Goal: Task Accomplishment & Management: Manage account settings

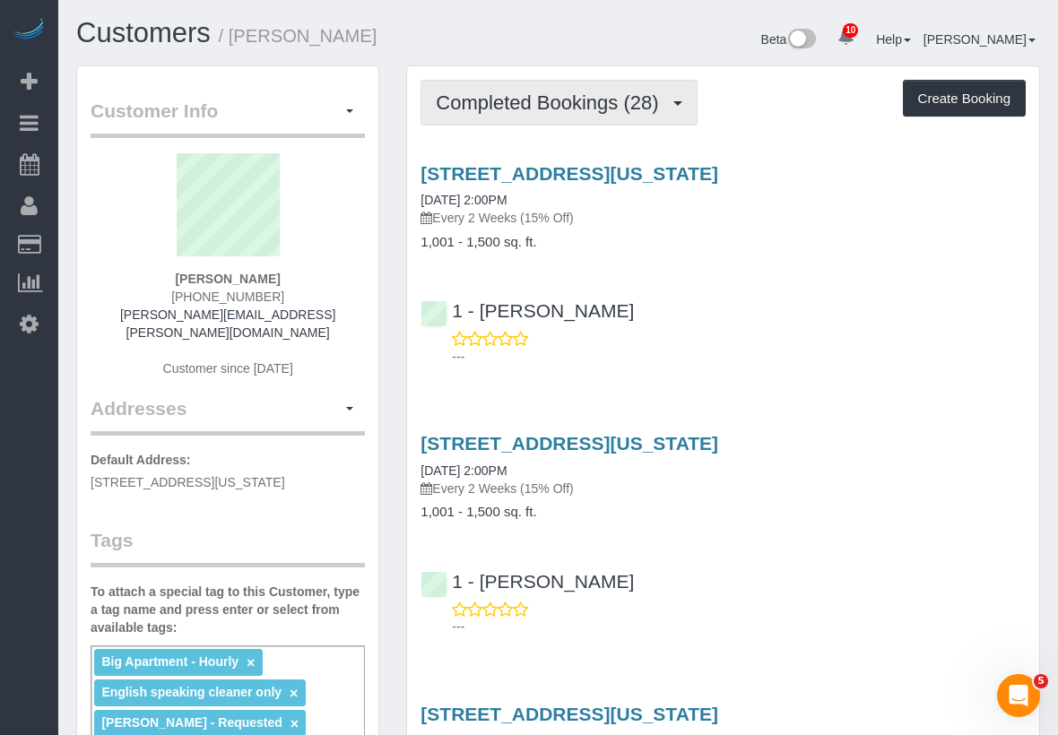
click at [572, 109] on span "Completed Bookings (28)" at bounding box center [551, 102] width 231 height 22
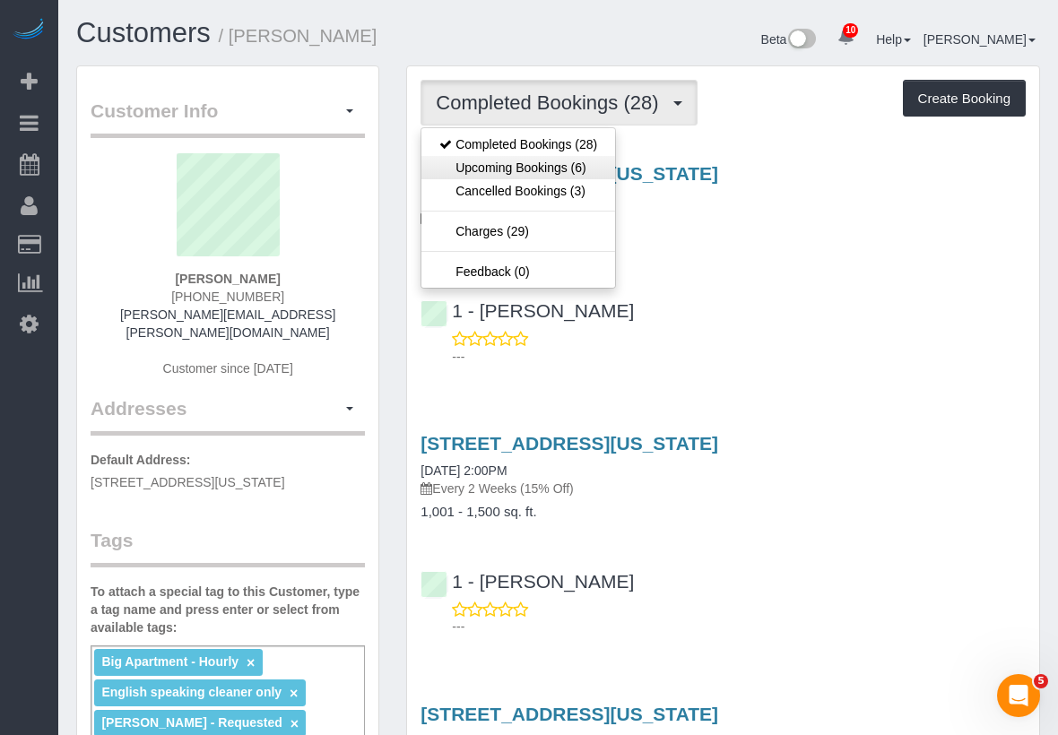
click at [552, 169] on link "Upcoming Bookings (6)" at bounding box center [519, 167] width 194 height 23
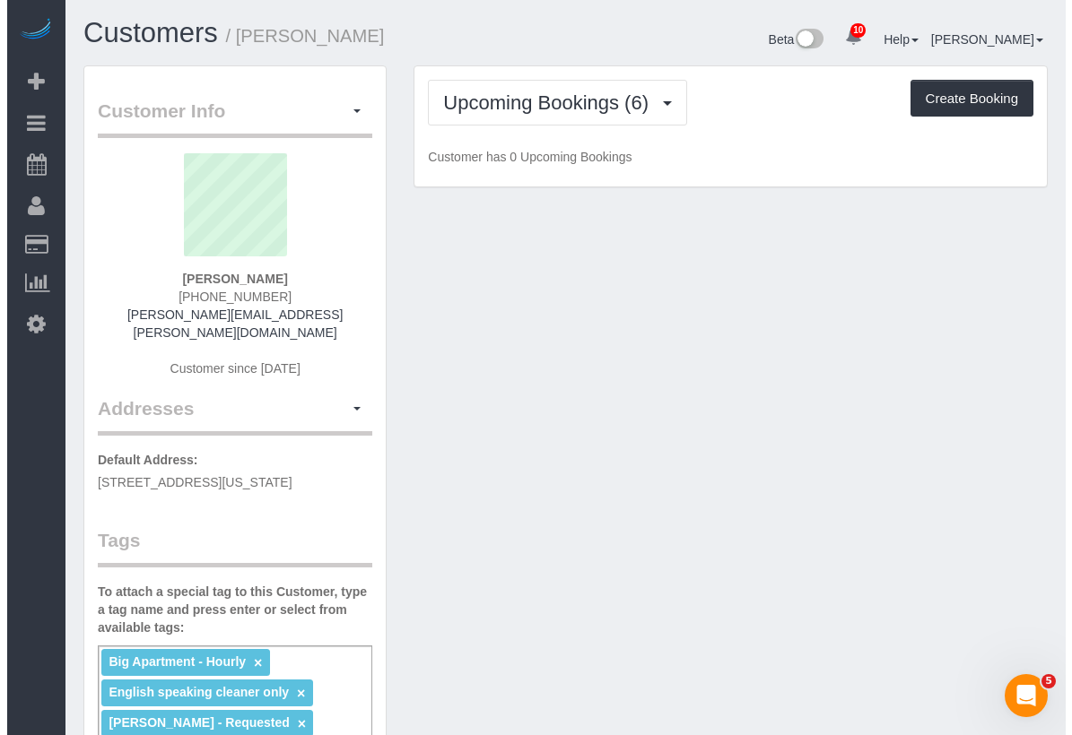
scroll to position [1952, 1058]
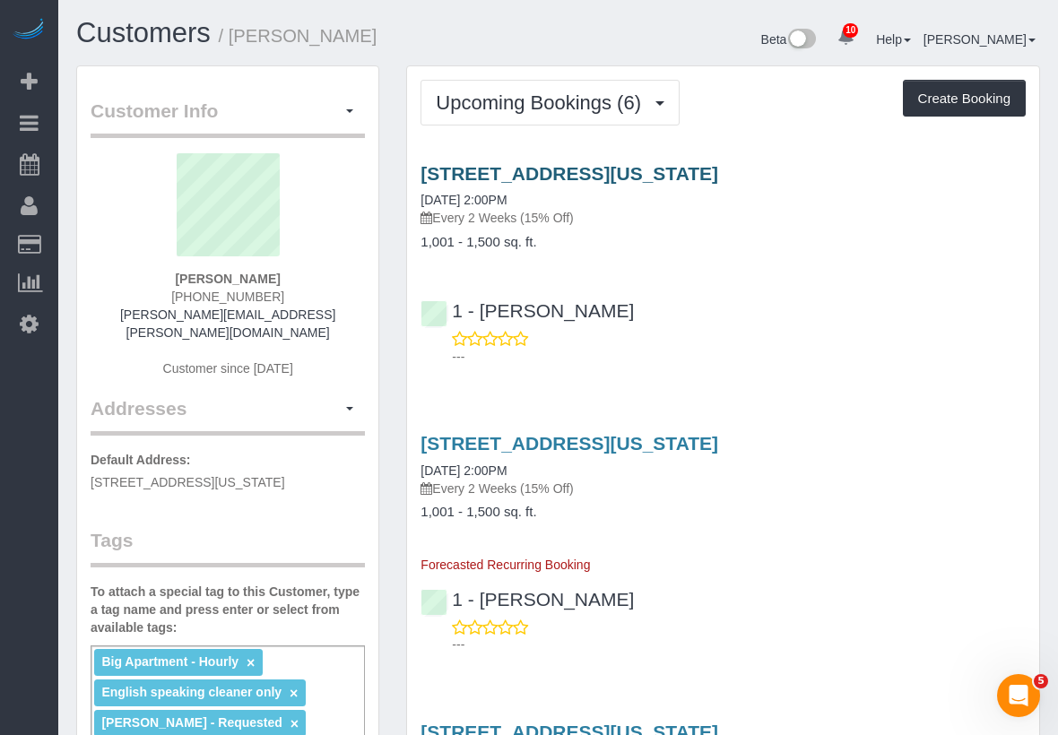
drag, startPoint x: 551, startPoint y: 196, endPoint x: 438, endPoint y: 183, distance: 113.7
click at [438, 183] on div "[STREET_ADDRESS][US_STATE] [DATE] 2:00PM Every 2 Weeks (15% Off)" at bounding box center [723, 195] width 605 height 65
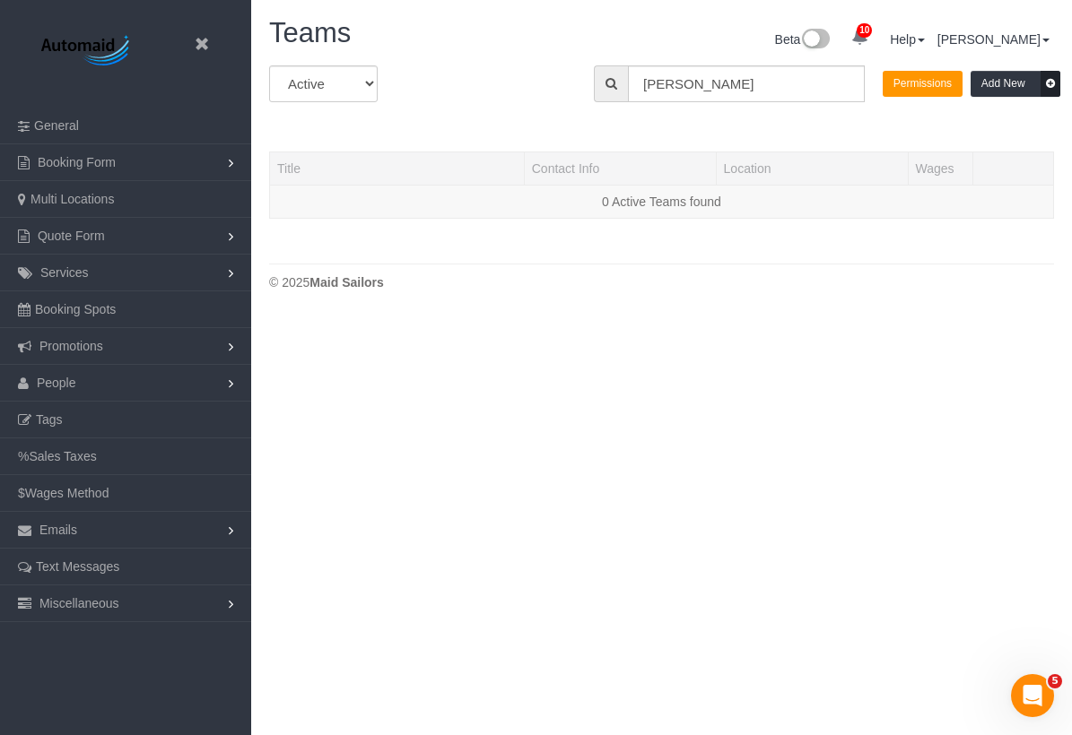
scroll to position [378, 1072]
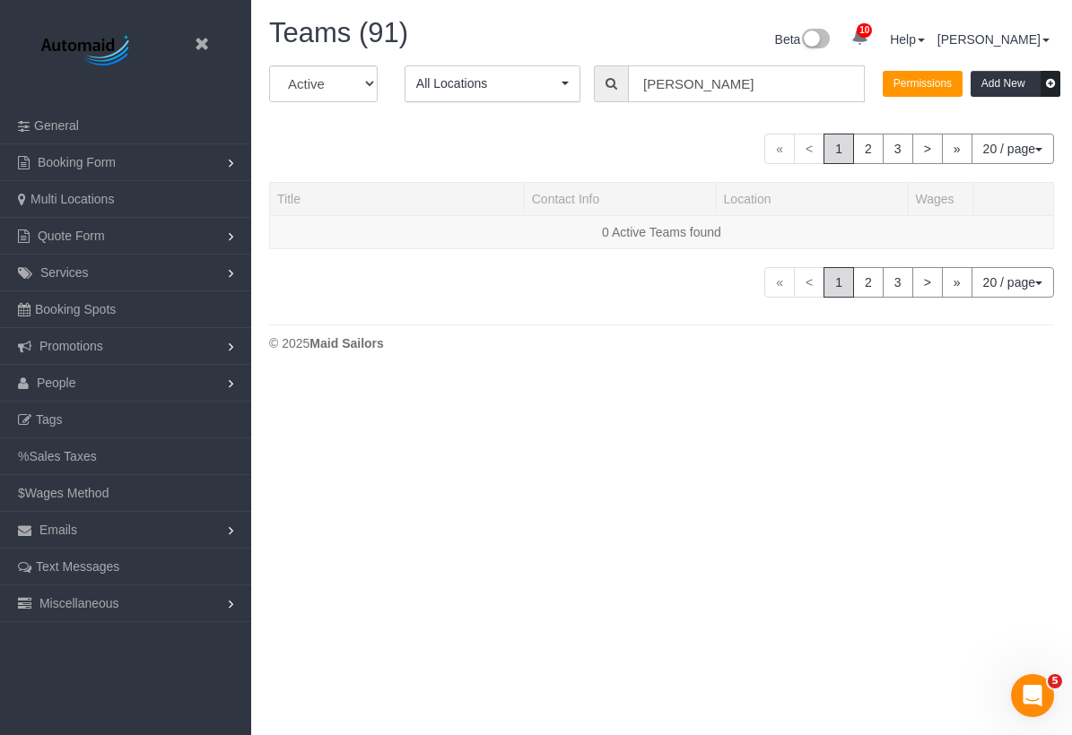
click at [715, 94] on input "[PERSON_NAME]" at bounding box center [746, 83] width 237 height 37
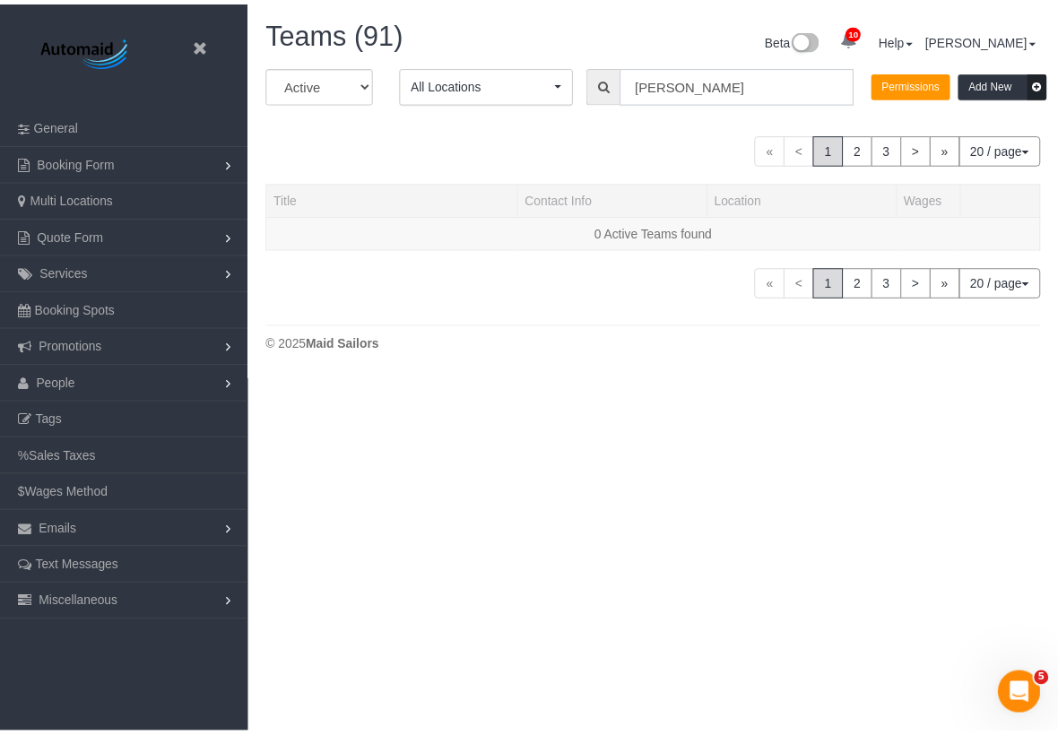
scroll to position [420, 1072]
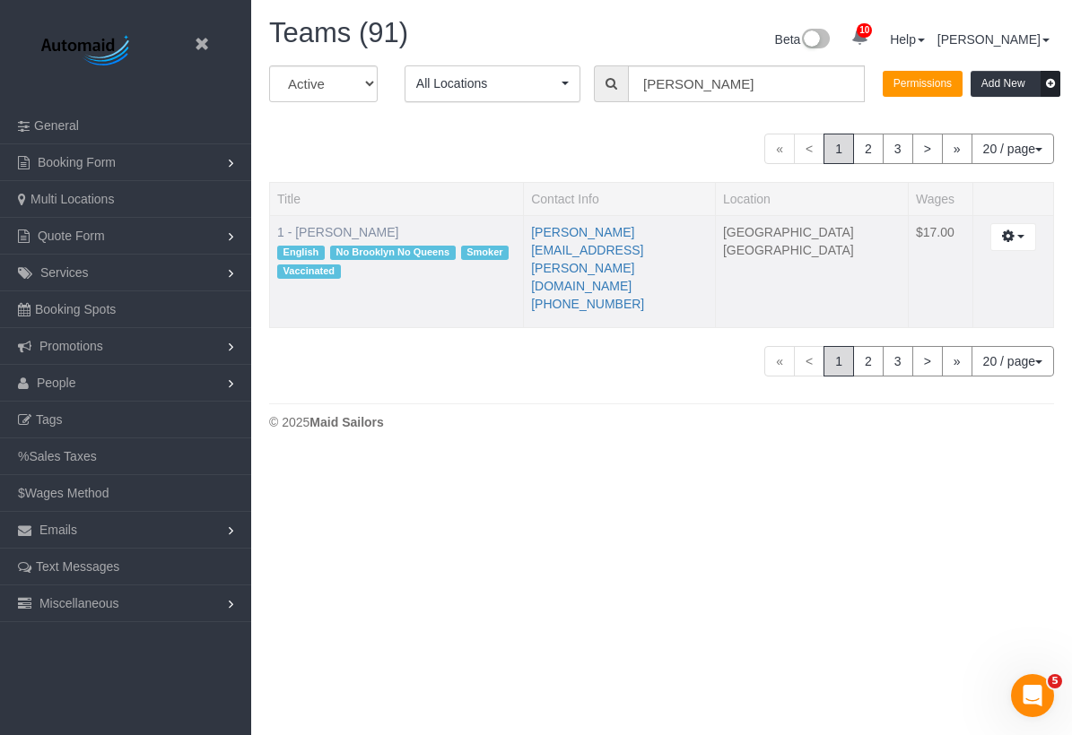
click at [335, 230] on link "1 - [PERSON_NAME]" at bounding box center [337, 232] width 121 height 14
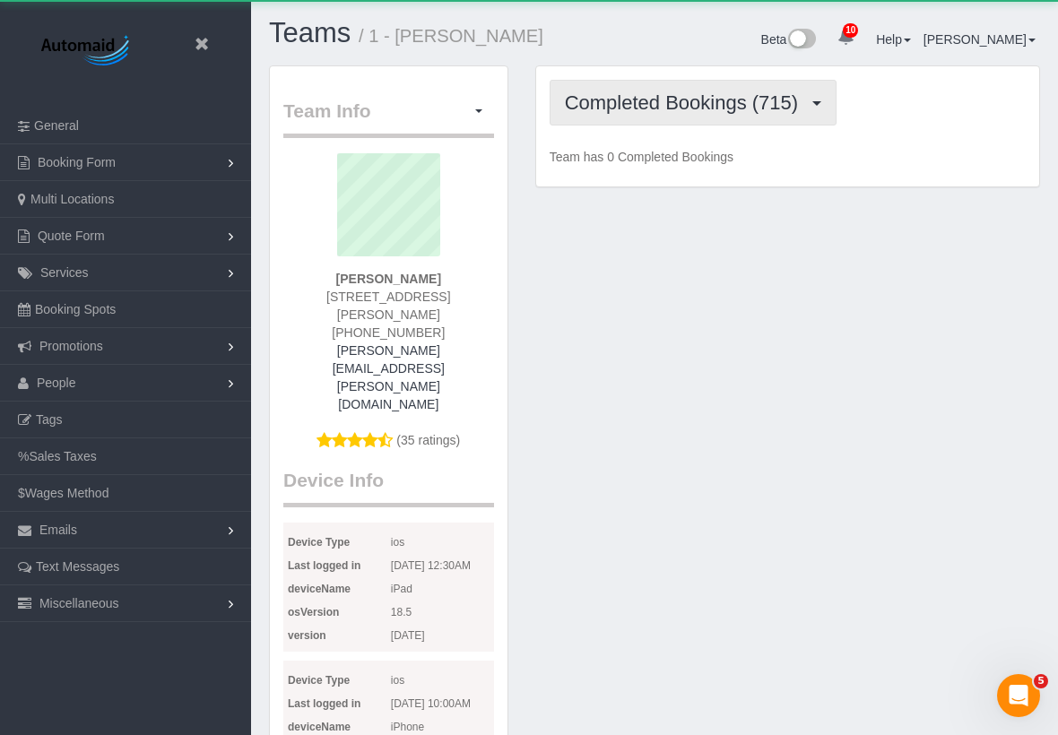
scroll to position [2263, 1058]
click at [657, 99] on span "Completed Bookings (715)" at bounding box center [686, 102] width 242 height 22
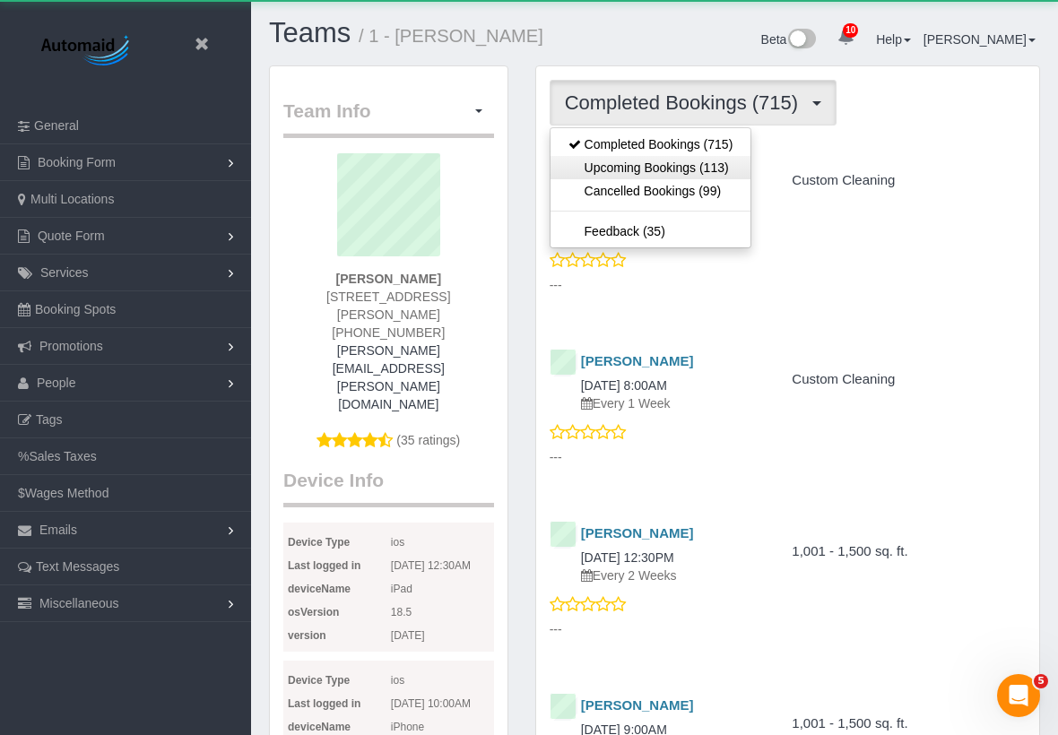
scroll to position [5189, 1058]
click at [631, 162] on link "Upcoming Bookings (113)" at bounding box center [651, 167] width 201 height 23
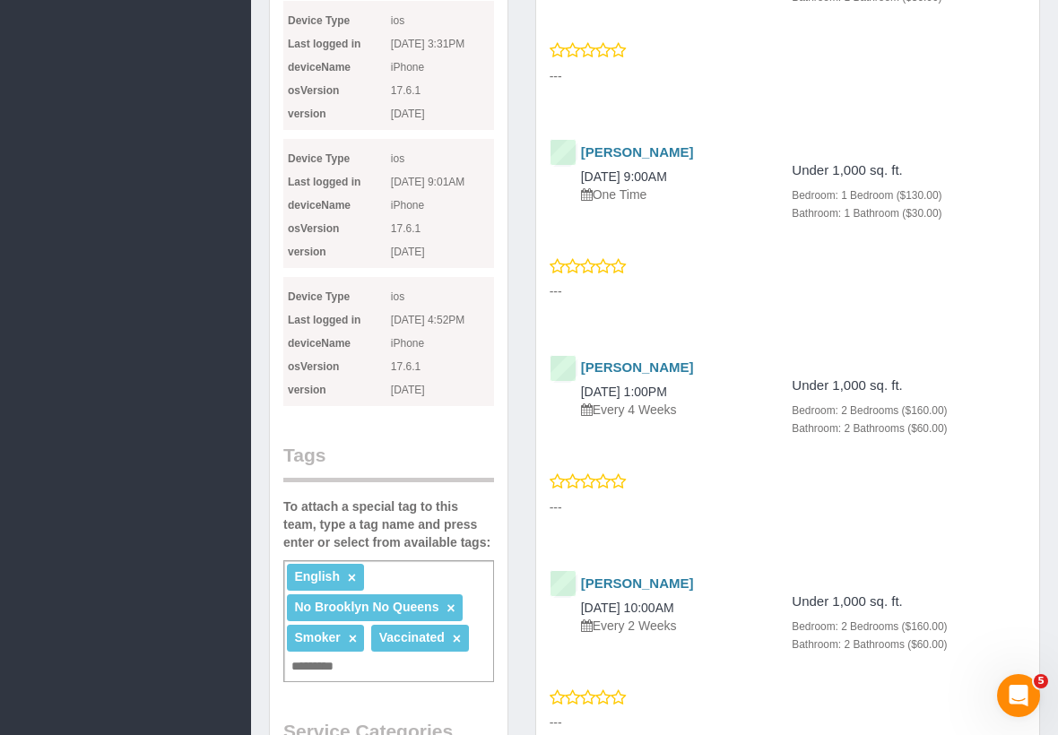
scroll to position [0, 0]
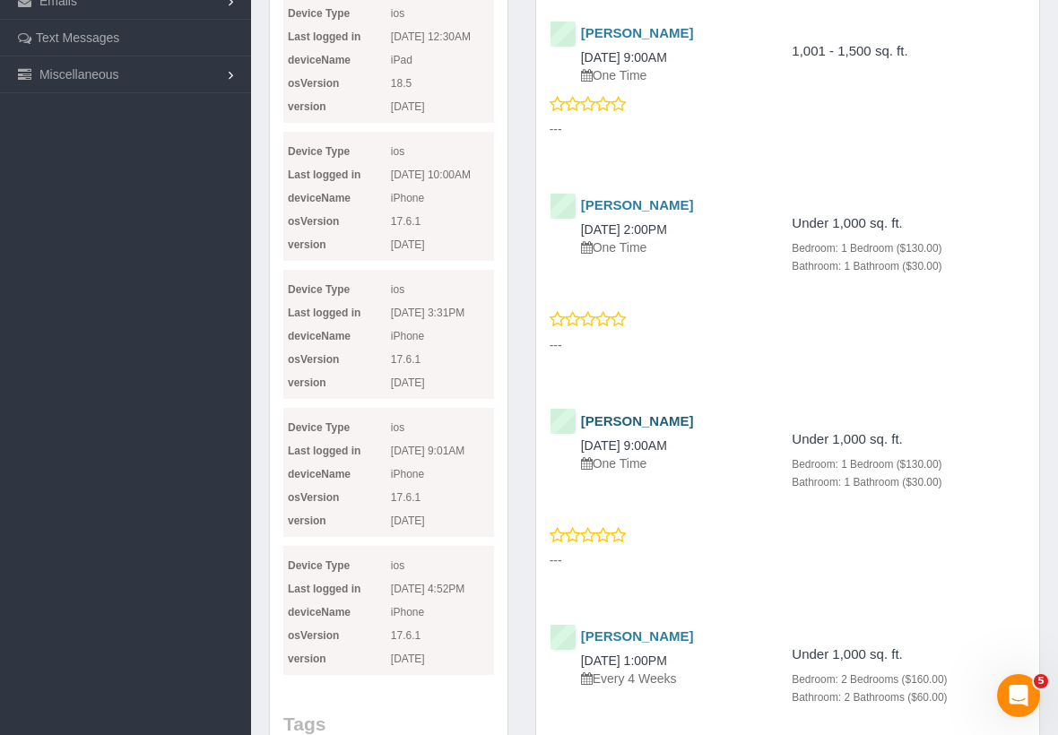
click at [639, 413] on link "[PERSON_NAME]" at bounding box center [637, 420] width 113 height 15
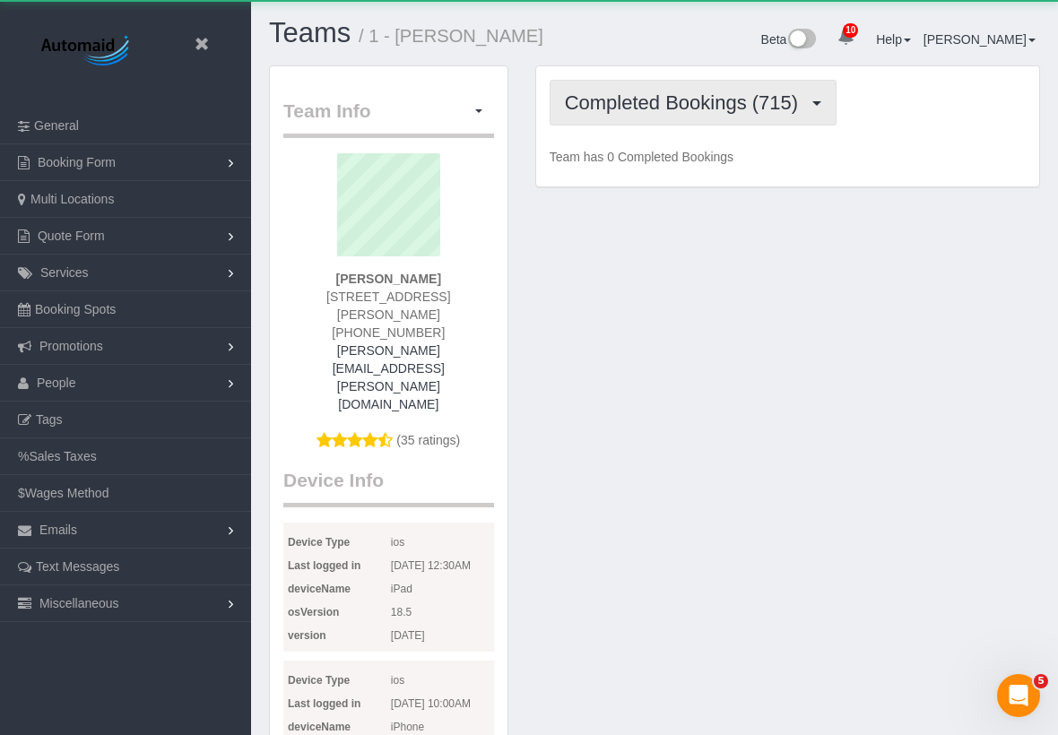
click at [648, 98] on span "Completed Bookings (715)" at bounding box center [686, 102] width 242 height 22
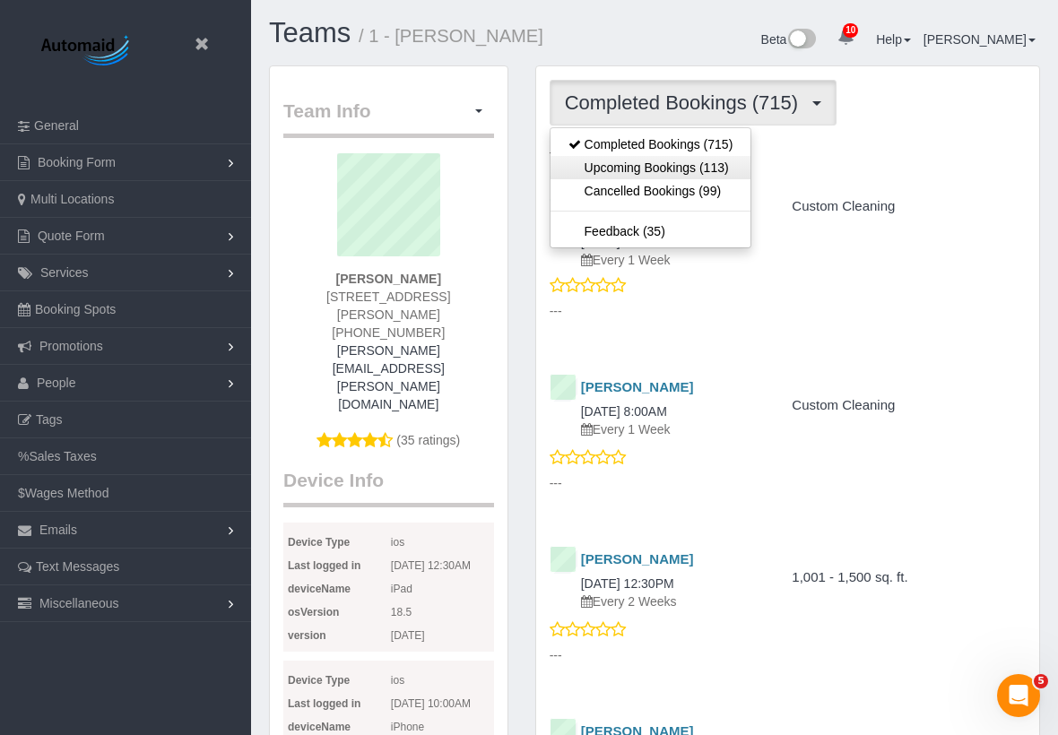
click at [639, 171] on link "Upcoming Bookings (113)" at bounding box center [651, 167] width 201 height 23
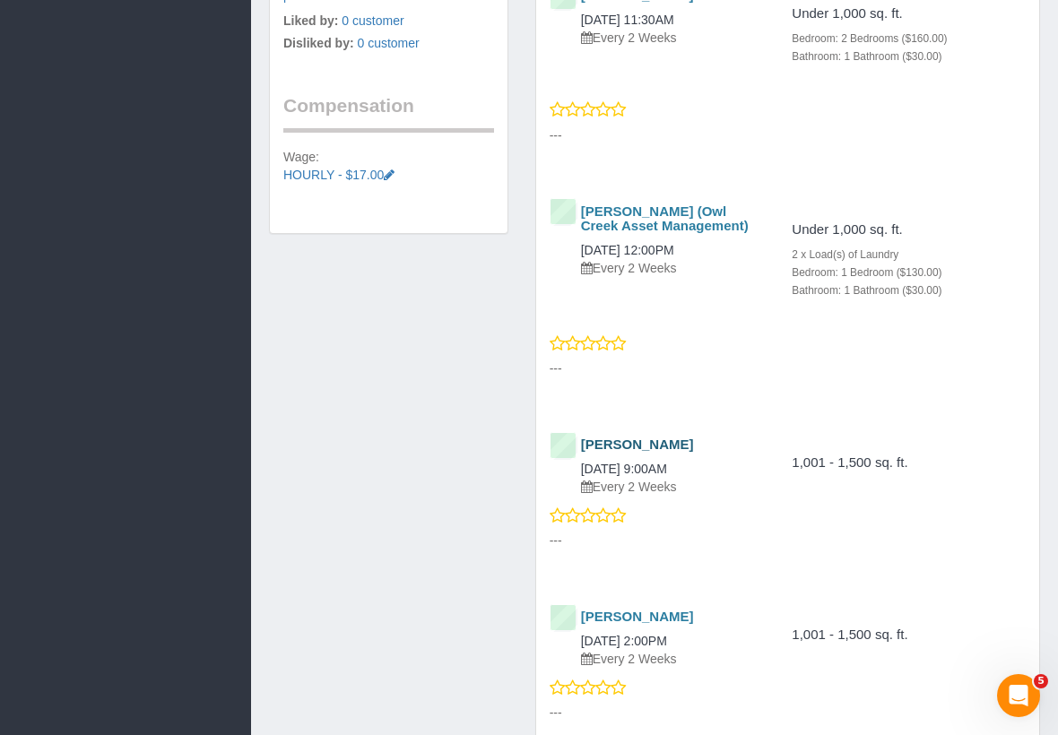
click at [612, 437] on link "[PERSON_NAME]" at bounding box center [637, 444] width 113 height 15
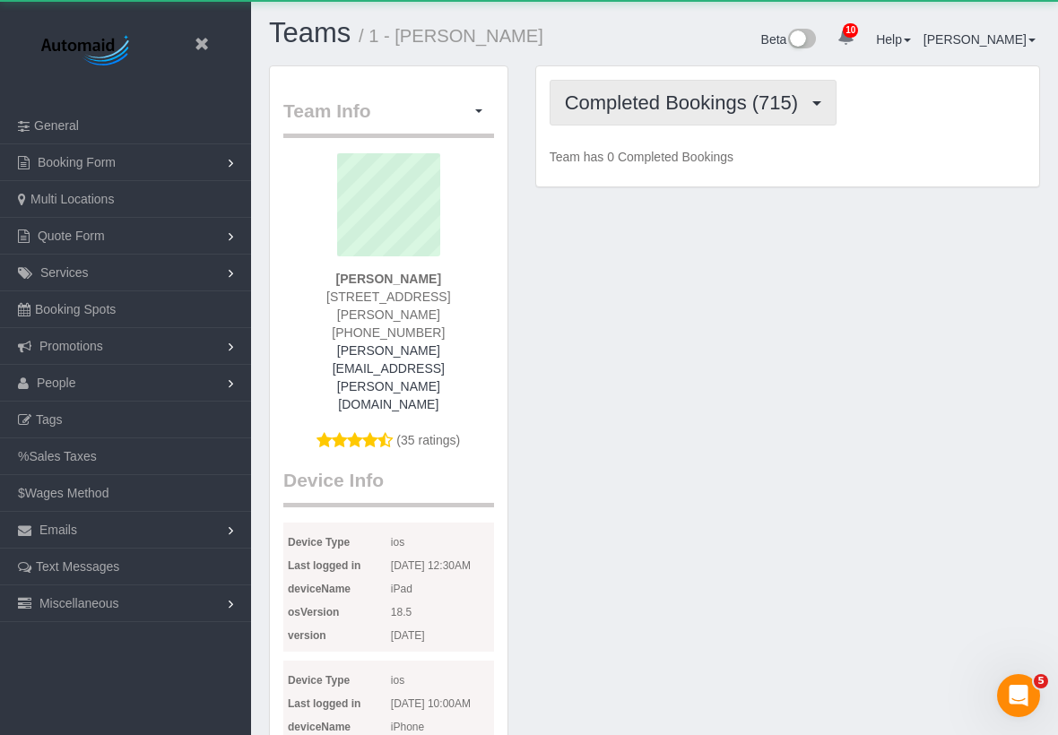
click at [612, 116] on button "Completed Bookings (715)" at bounding box center [694, 103] width 288 height 46
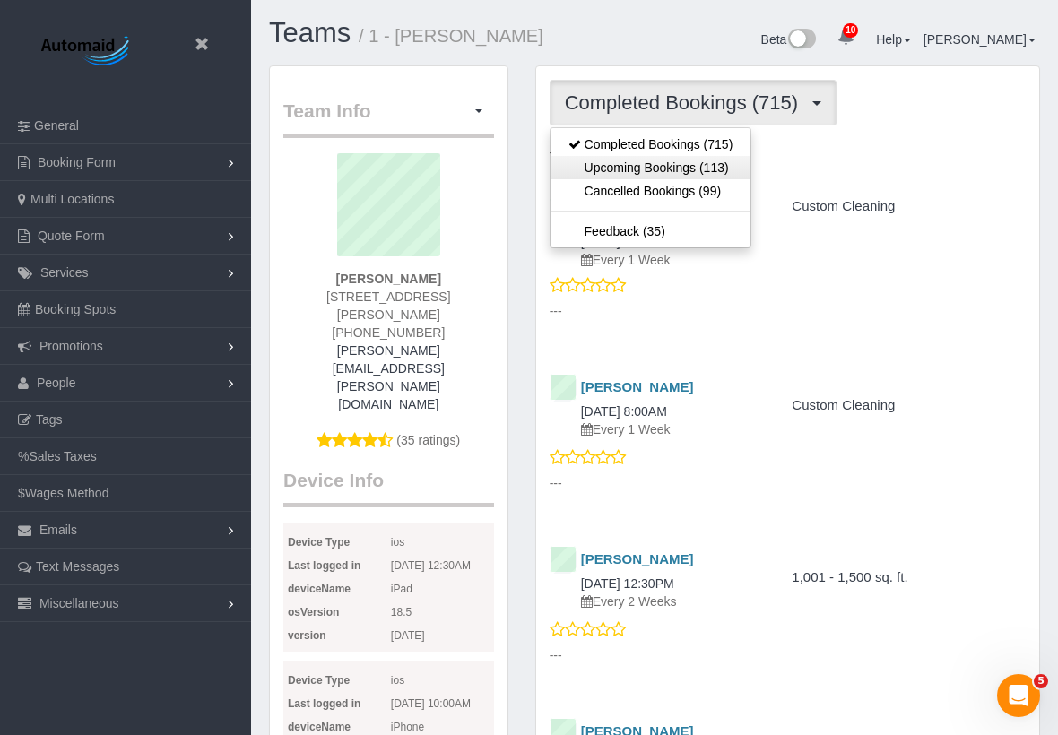
click at [611, 170] on link "Upcoming Bookings (113)" at bounding box center [651, 167] width 201 height 23
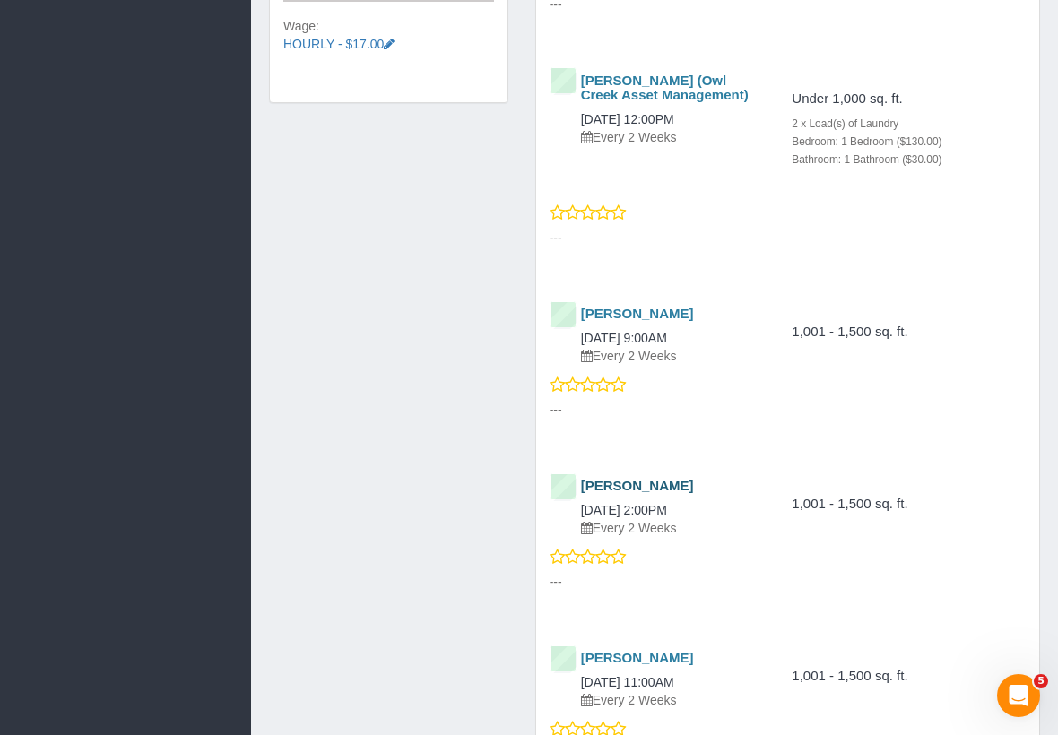
click at [628, 478] on link "[PERSON_NAME]" at bounding box center [637, 485] width 113 height 15
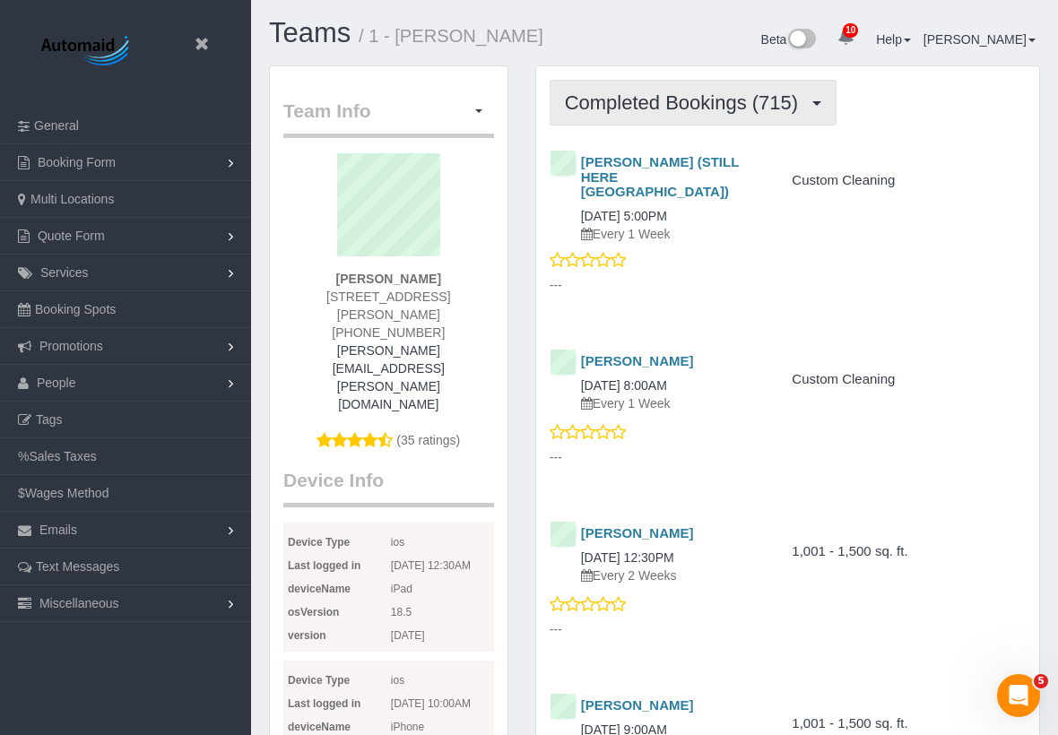
click at [687, 98] on span "Completed Bookings (715)" at bounding box center [686, 102] width 242 height 22
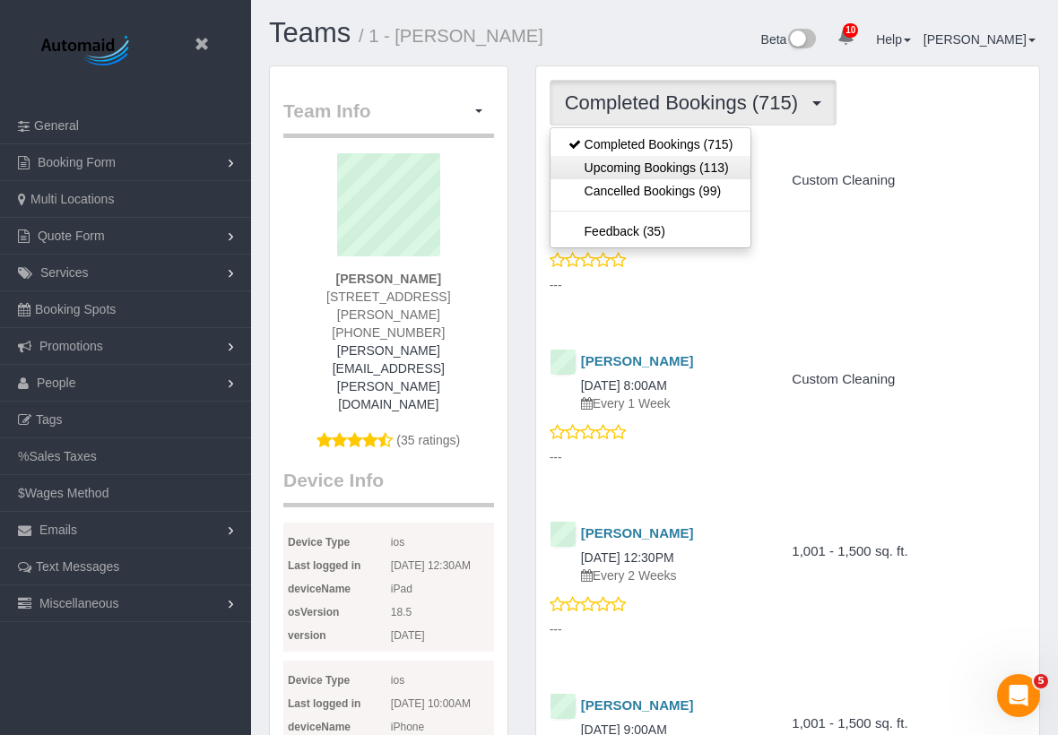
click at [649, 167] on link "Upcoming Bookings (113)" at bounding box center [651, 167] width 201 height 23
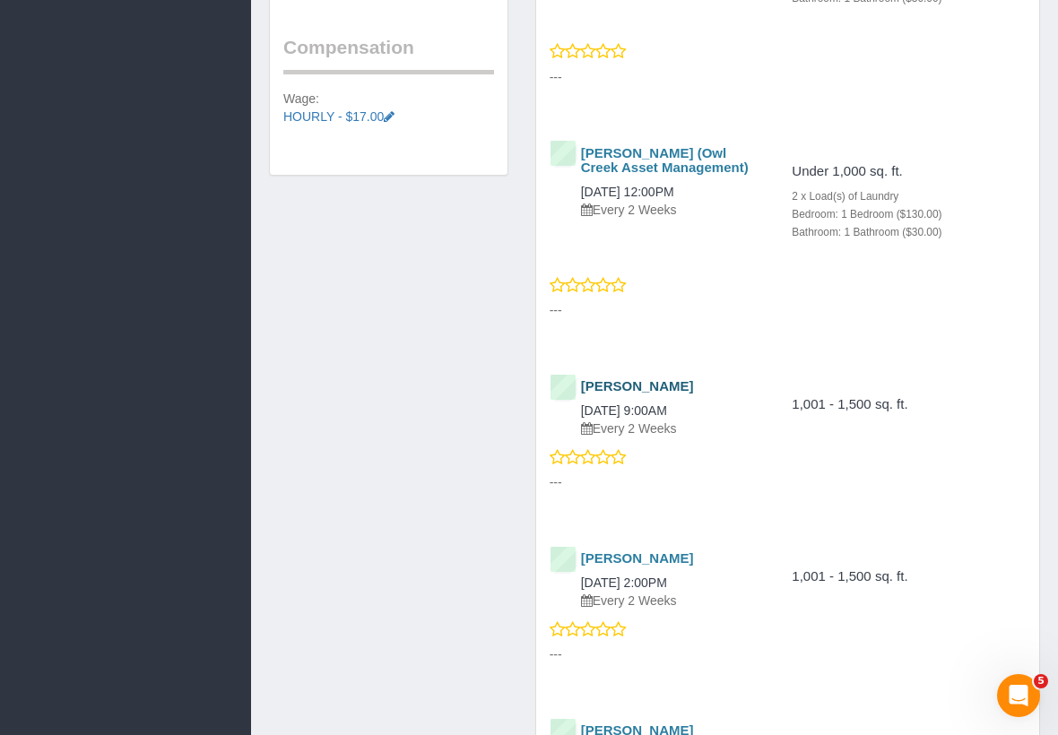
drag, startPoint x: 708, startPoint y: 381, endPoint x: 582, endPoint y: 355, distance: 128.2
click at [582, 379] on div "[PERSON_NAME] [DATE] 9:00AM Every 2 Weeks" at bounding box center [656, 408] width 212 height 58
copy div "[PERSON_NAME] [DATE] 9:00AM"
click at [570, 544] on div "[PERSON_NAME] [DATE] 2:00PM Every 2 Weeks" at bounding box center [655, 581] width 239 height 74
copy div "[PERSON_NAME] [DATE] 2:00PM"
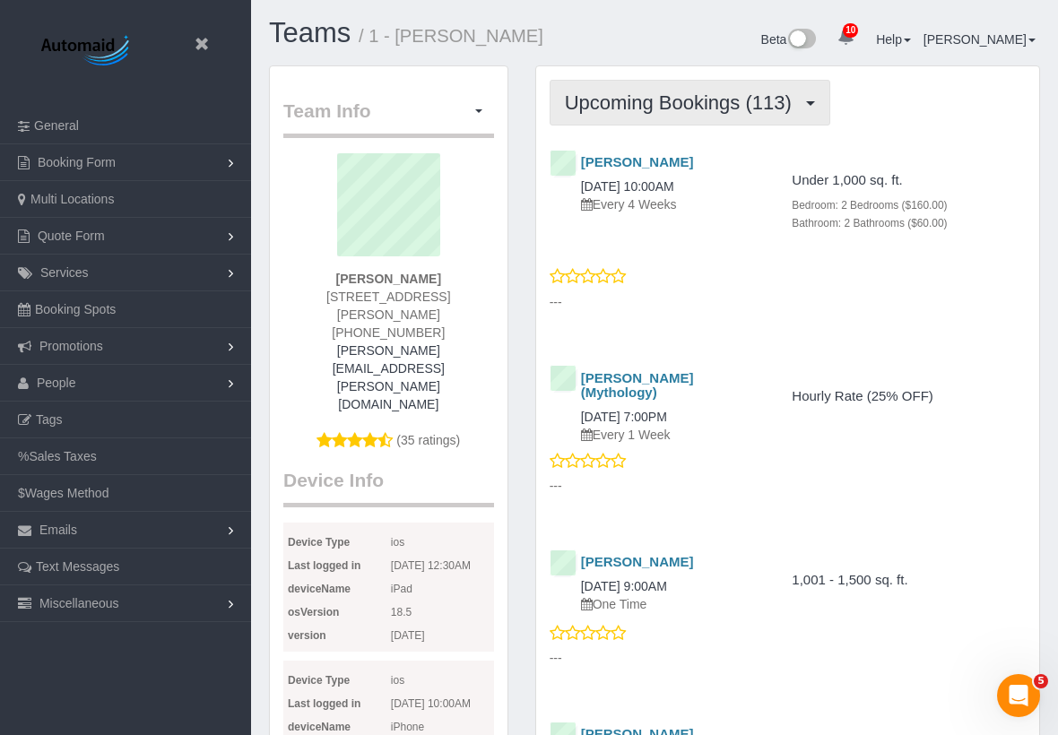
click at [624, 107] on span "Upcoming Bookings (113)" at bounding box center [683, 102] width 236 height 22
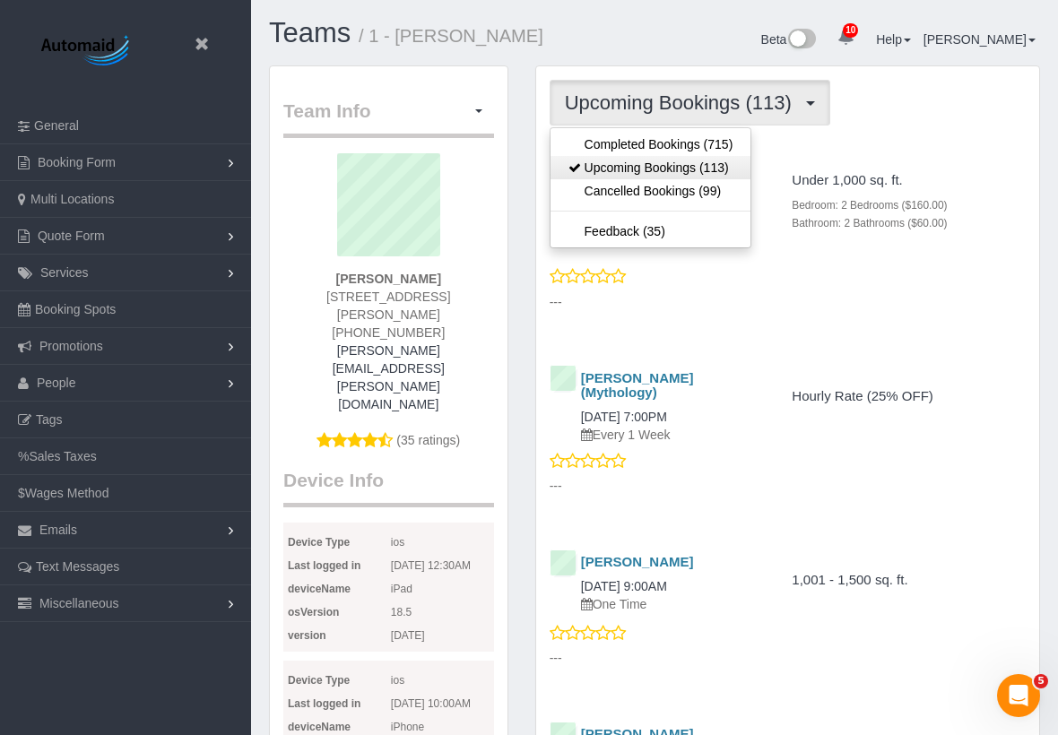
click at [614, 166] on link "Upcoming Bookings (113)" at bounding box center [651, 167] width 201 height 23
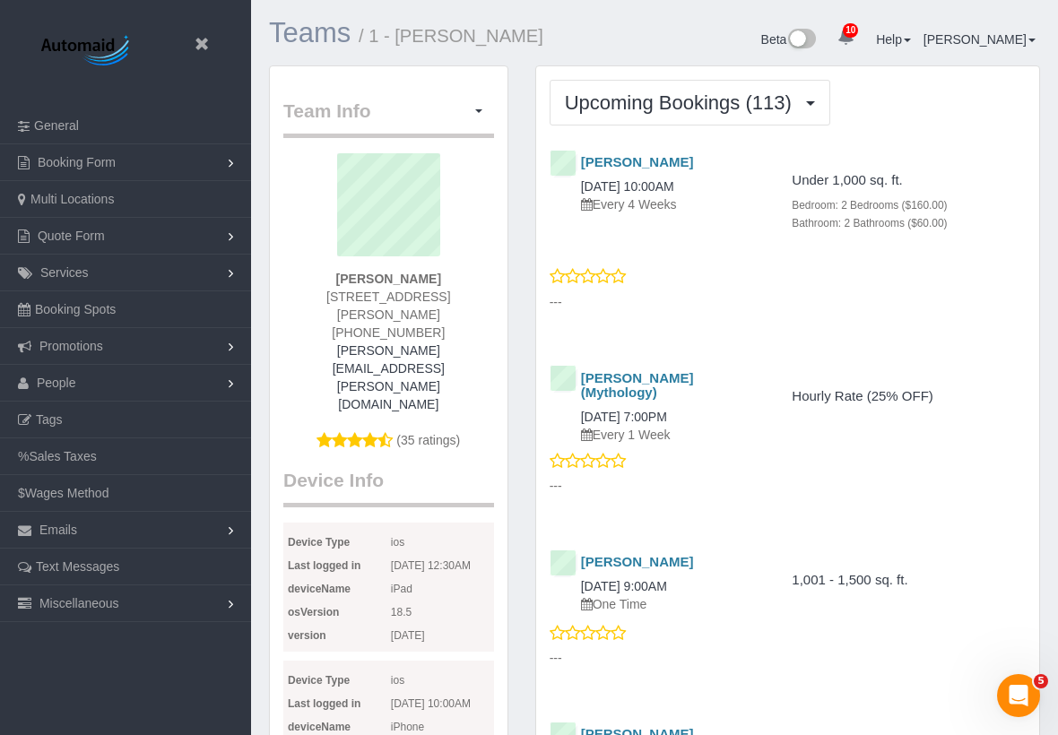
click at [322, 44] on link "Teams" at bounding box center [310, 32] width 82 height 31
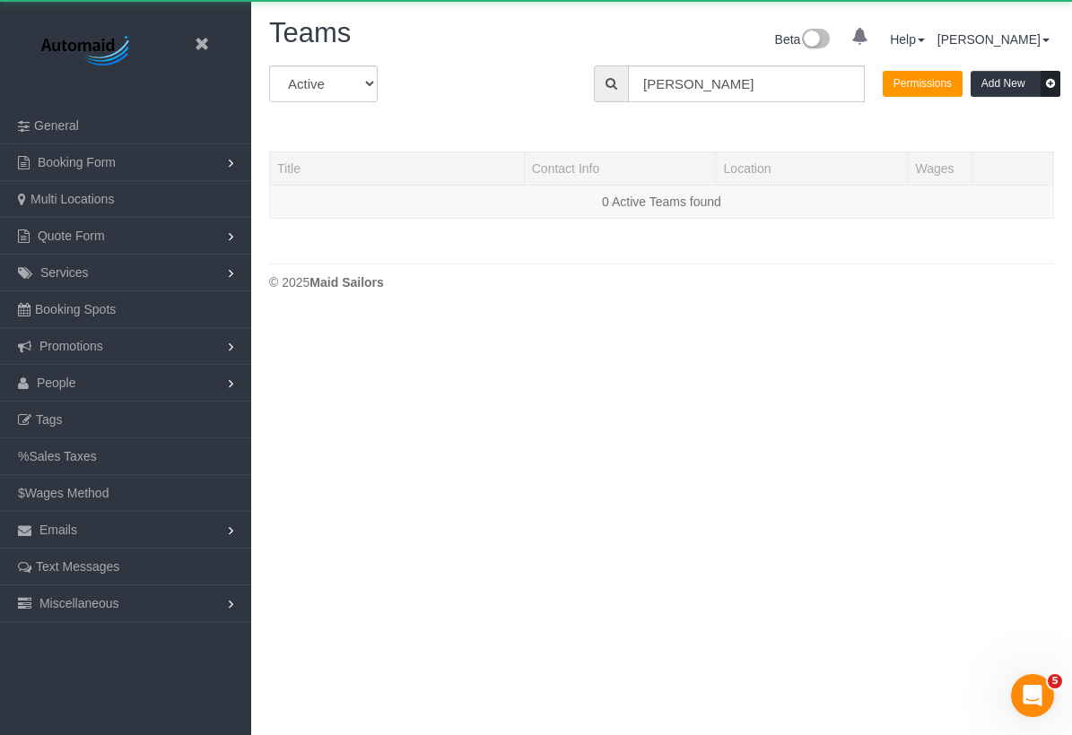
scroll to position [317, 1072]
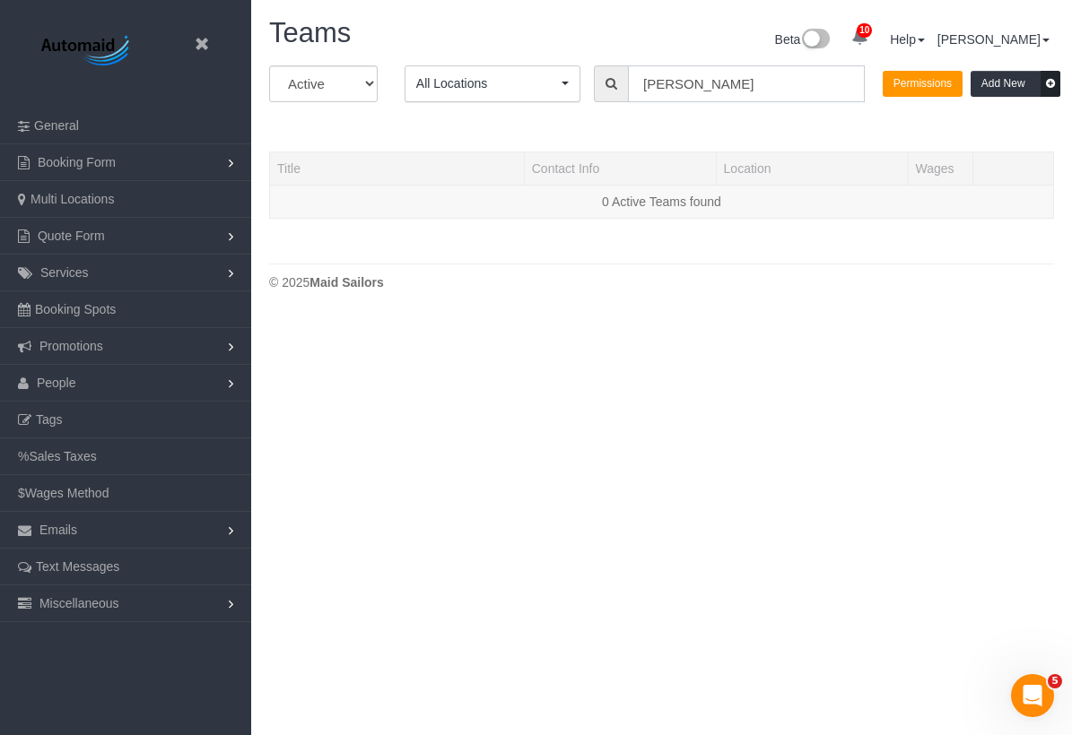
click at [707, 87] on input "[PERSON_NAME]" at bounding box center [746, 83] width 237 height 37
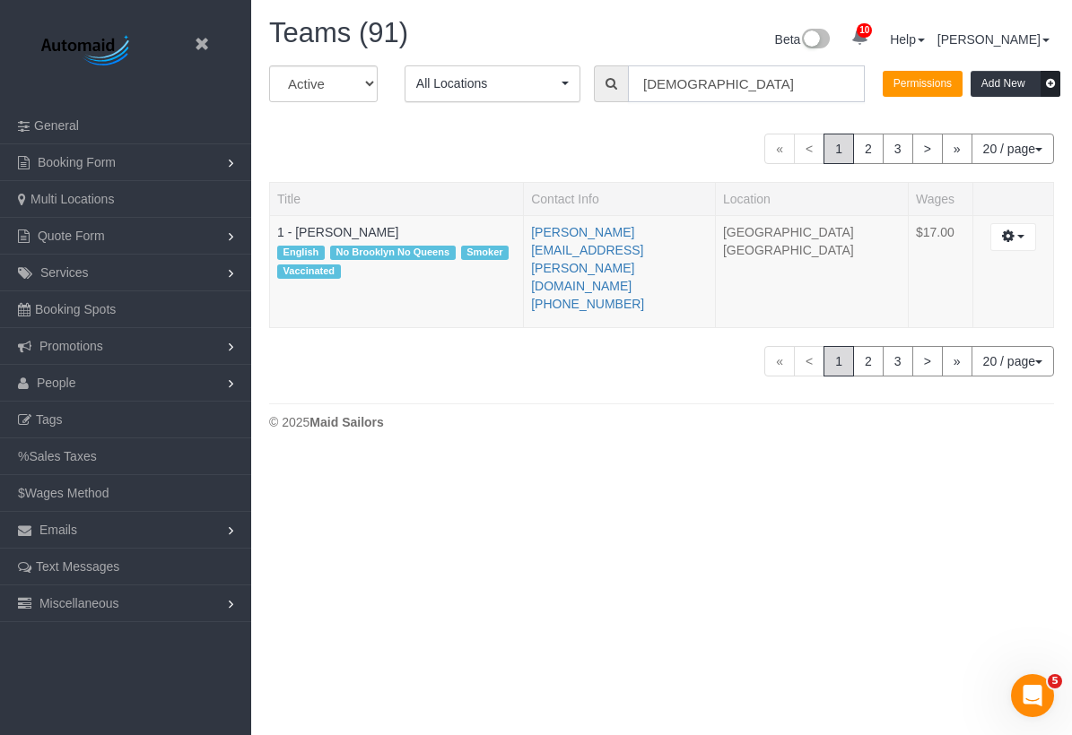
scroll to position [422, 1072]
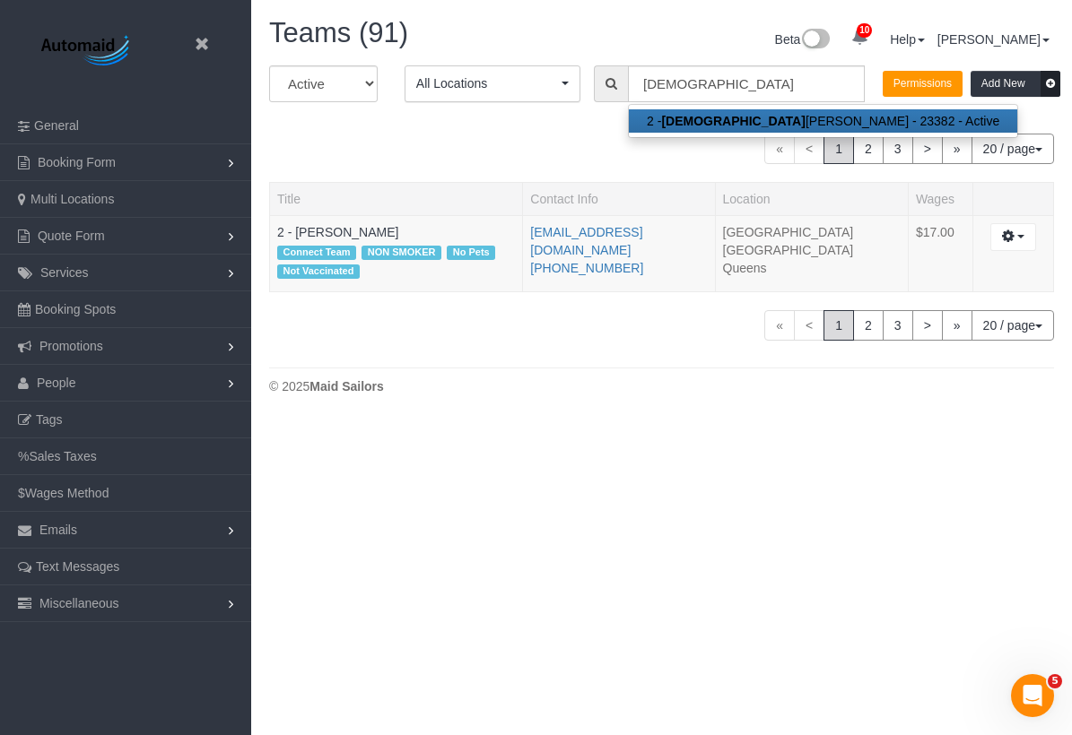
click at [699, 115] on link "2 - [PERSON_NAME] - 23382 - Active" at bounding box center [823, 120] width 388 height 23
type input "2 - [PERSON_NAME]"
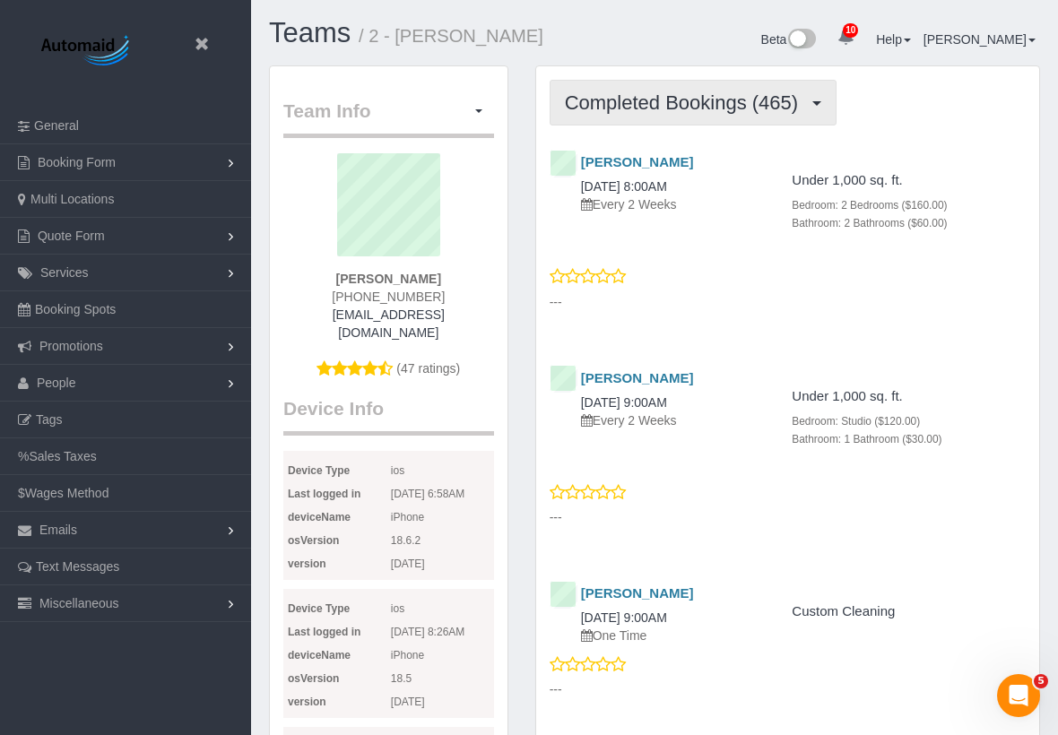
click at [673, 109] on span "Completed Bookings (465)" at bounding box center [686, 102] width 242 height 22
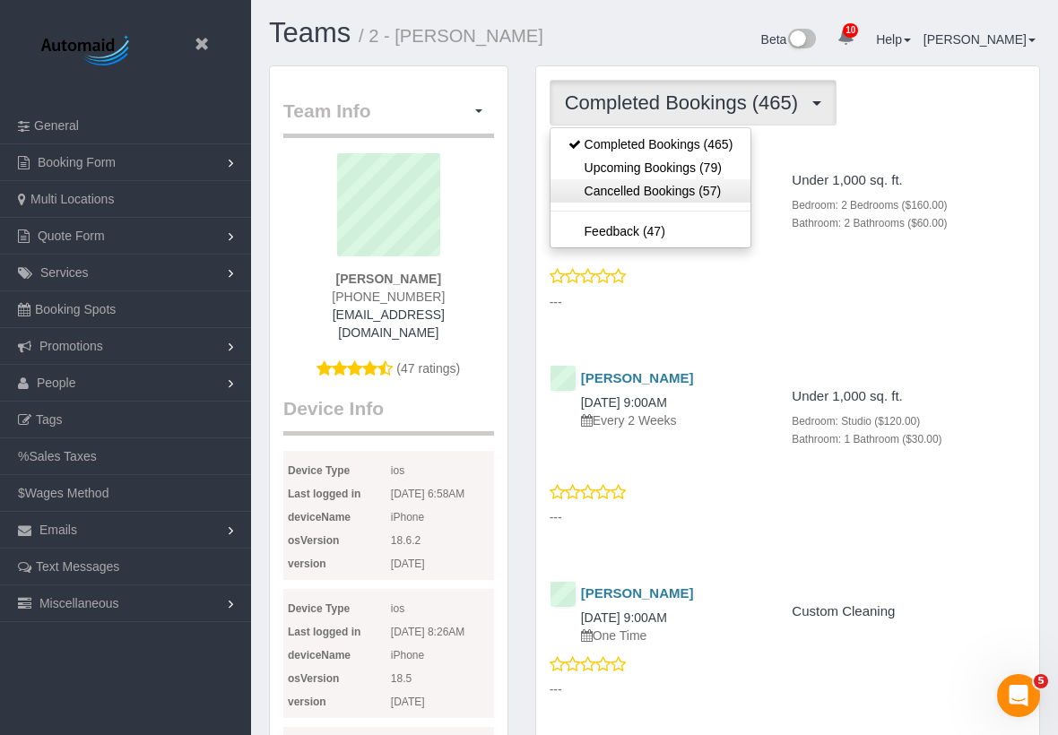
click at [639, 179] on link "Cancelled Bookings (57)" at bounding box center [651, 190] width 201 height 23
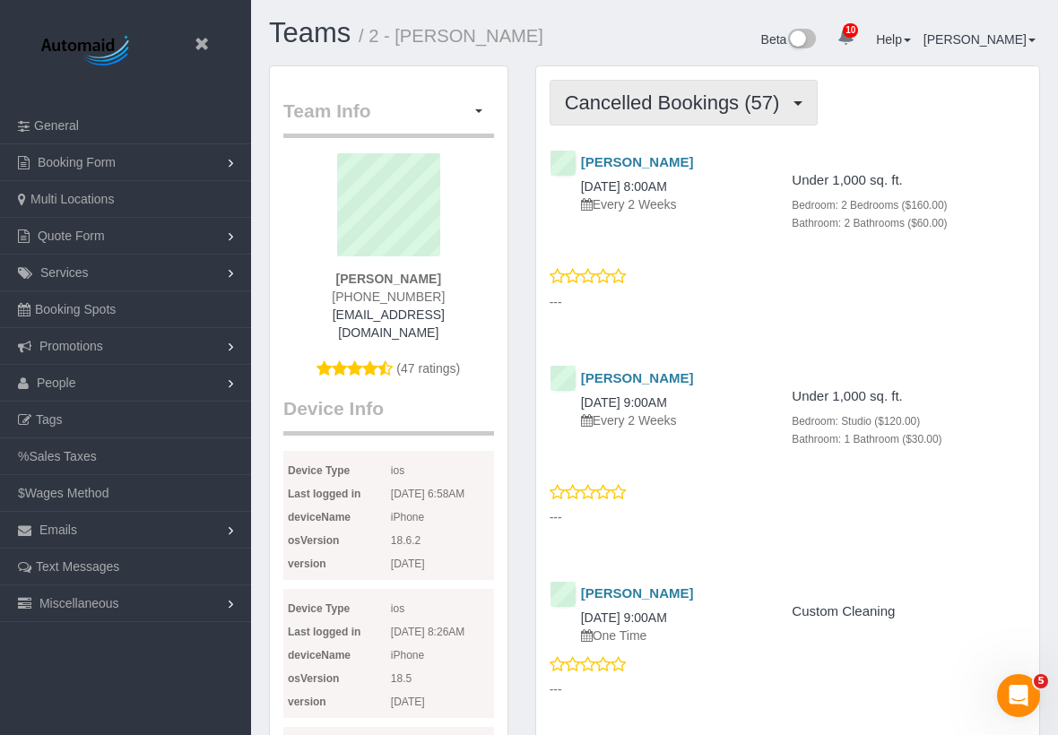
click at [674, 113] on span "Cancelled Bookings (57)" at bounding box center [677, 102] width 224 height 22
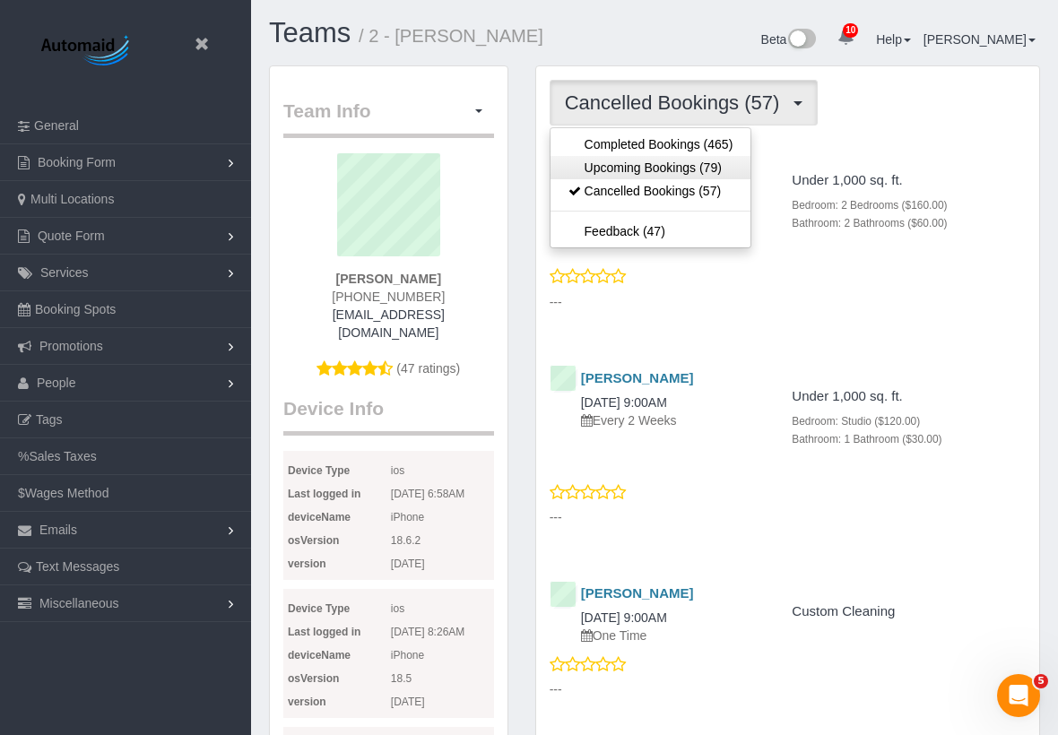
click at [648, 161] on link "Upcoming Bookings (79)" at bounding box center [651, 167] width 201 height 23
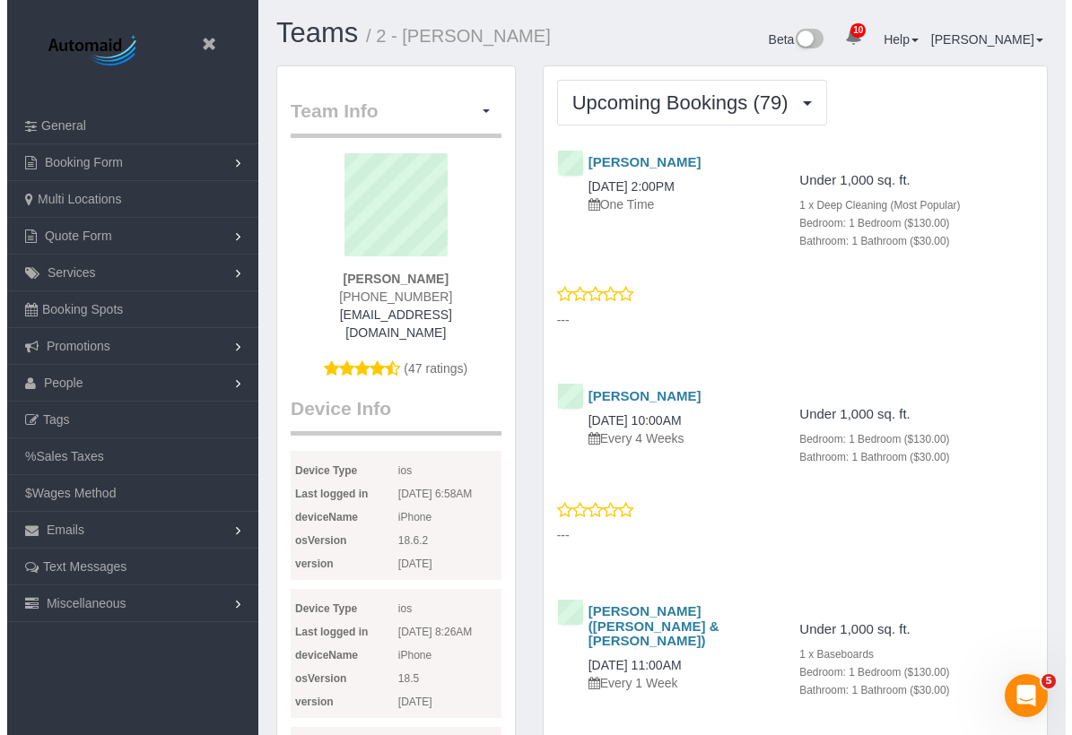
scroll to position [5665, 1058]
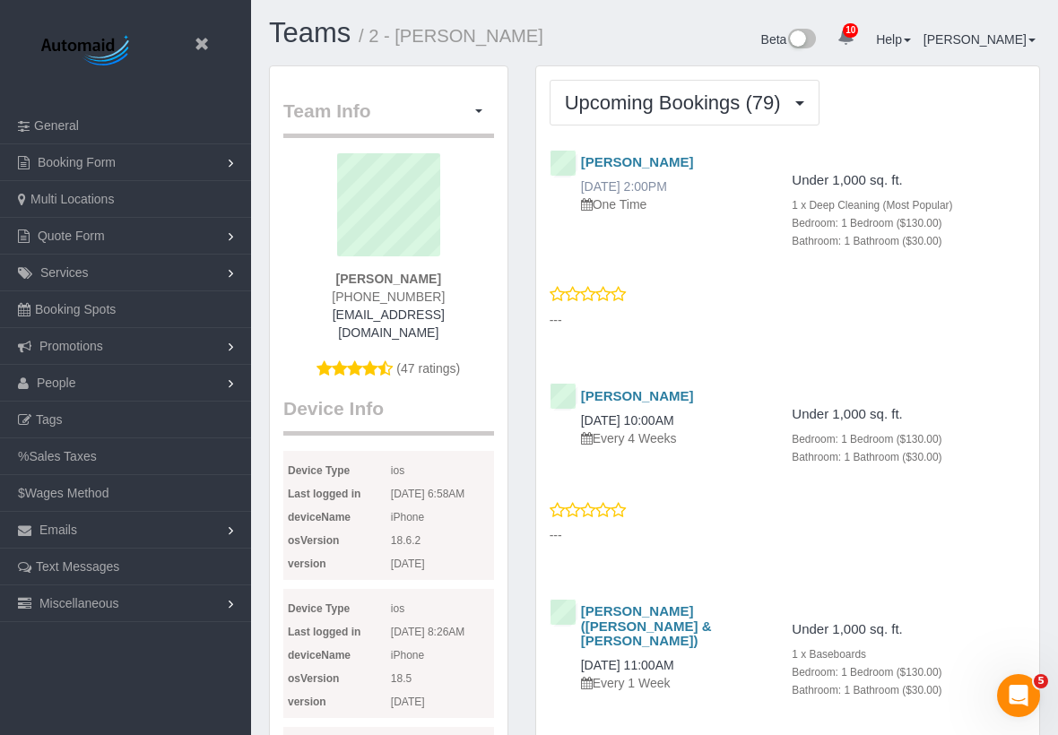
click at [649, 185] on link "[DATE] 2:00PM" at bounding box center [624, 186] width 86 height 14
click at [306, 38] on link "Teams" at bounding box center [310, 32] width 82 height 31
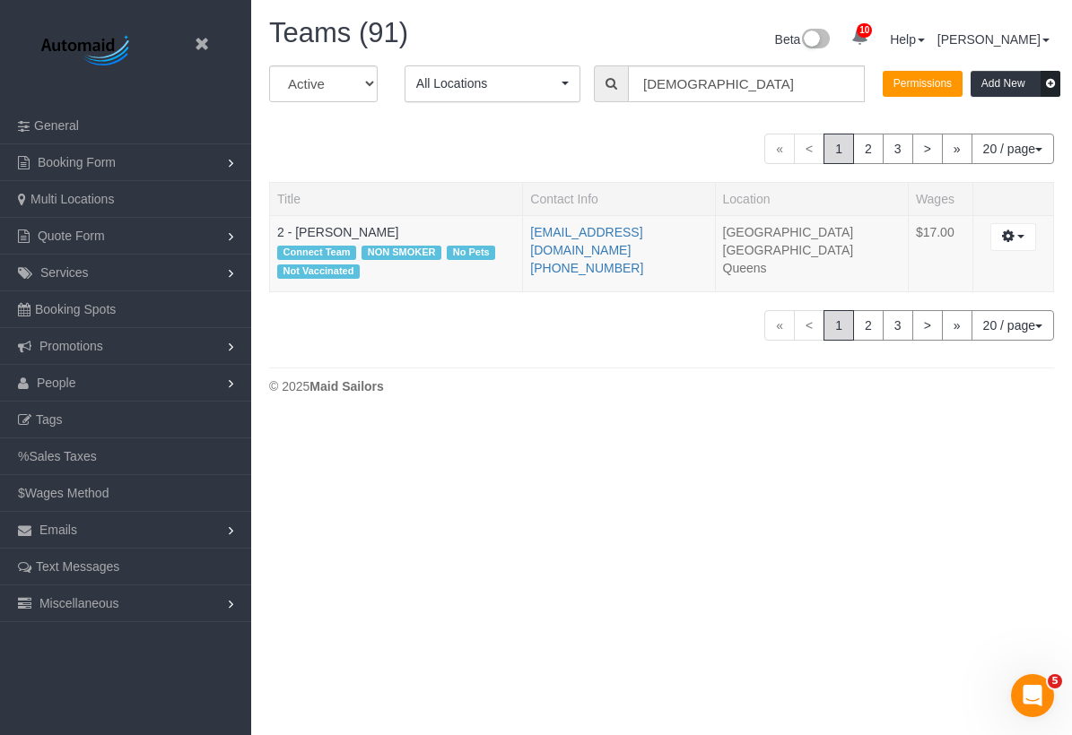
scroll to position [422, 1072]
click at [678, 87] on input "[DEMOGRAPHIC_DATA]" at bounding box center [746, 83] width 237 height 37
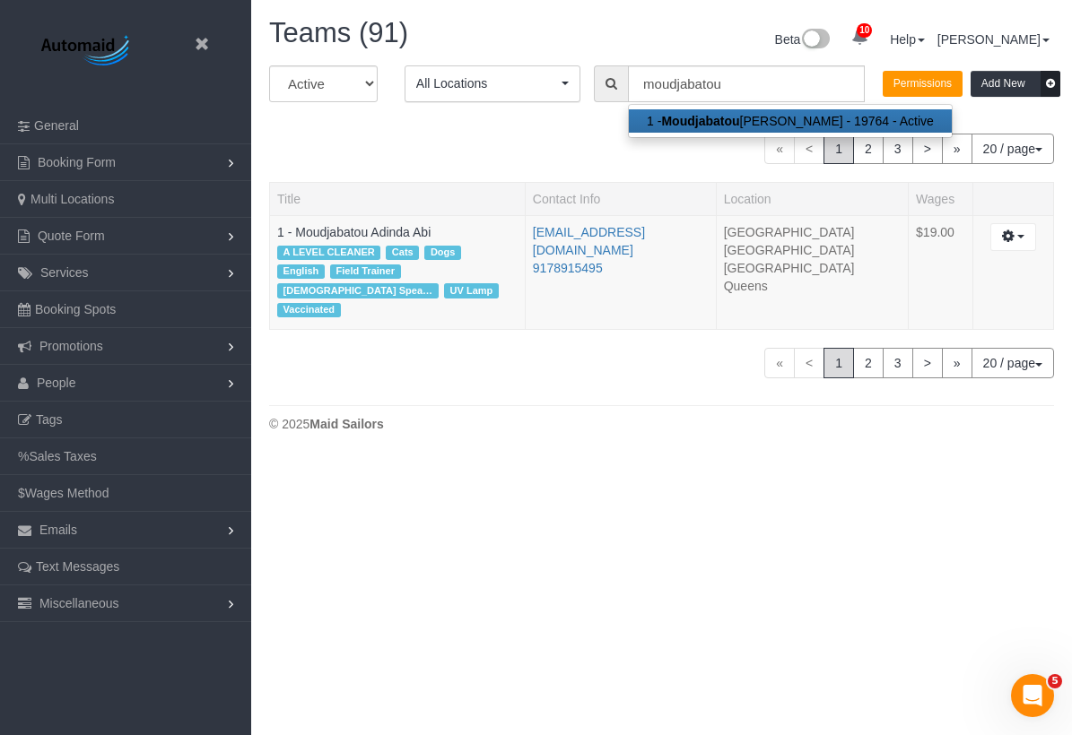
click at [770, 122] on link "1 - Moudjabatou Adinda Abi - 19764 - Active" at bounding box center [790, 120] width 323 height 23
type input "1 - Moudjabatou Adinda Abi"
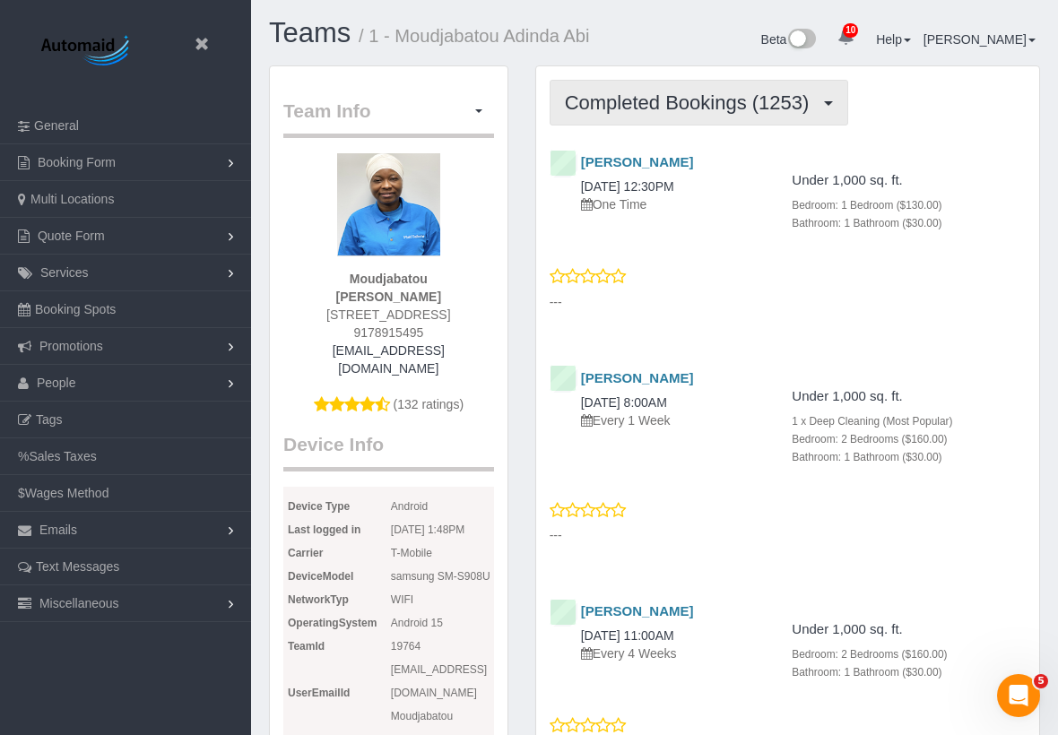
click at [656, 121] on button "Completed Bookings (1253)" at bounding box center [699, 103] width 299 height 46
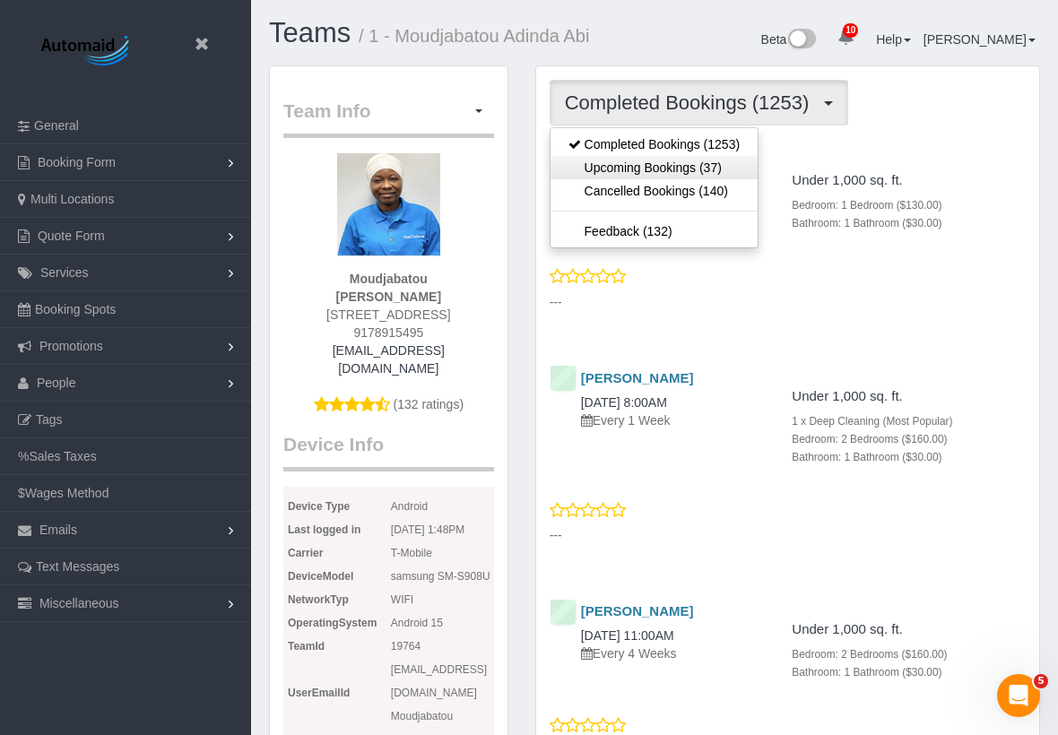
click at [647, 160] on link "Upcoming Bookings (37)" at bounding box center [654, 167] width 207 height 23
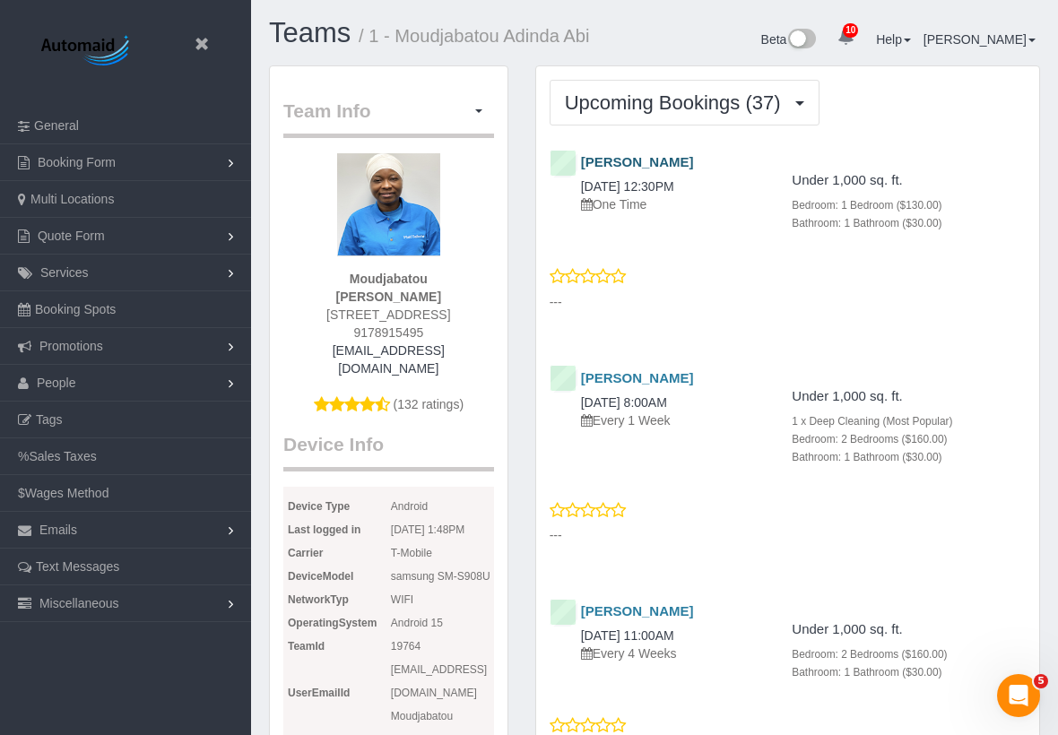
scroll to position [84117, 88628]
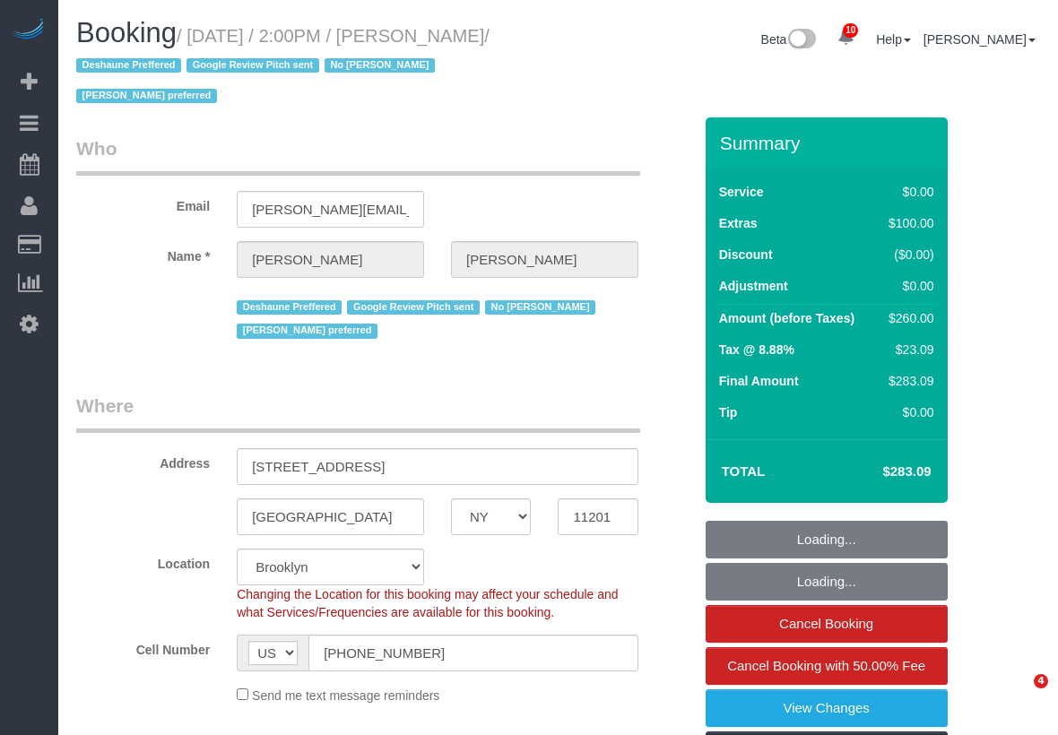
select select "NY"
select select "number:60"
select select "number:74"
select select "number:15"
select select "number:5"
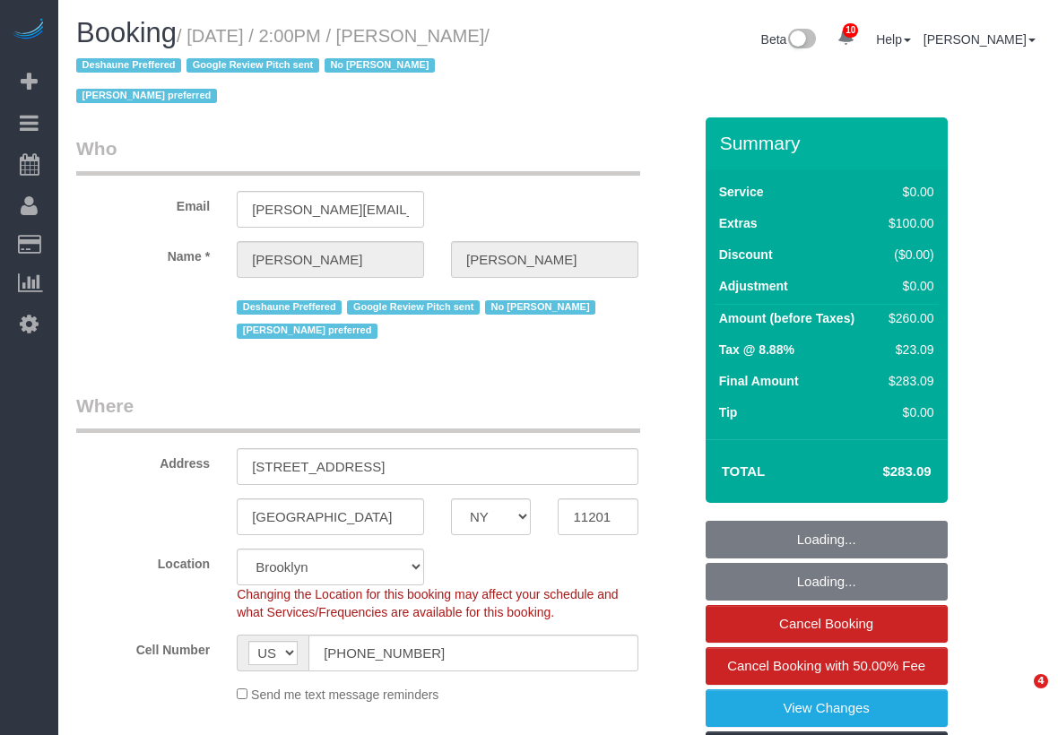
select select "object:877"
select select "spot1"
select select "1"
